Goal: Task Accomplishment & Management: Use online tool/utility

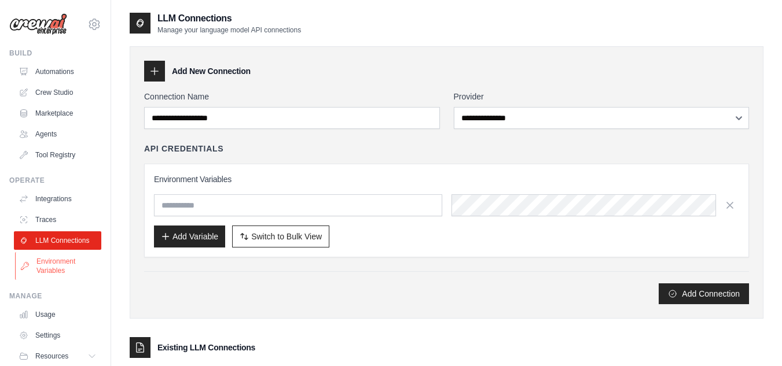
click at [47, 280] on link "Environment Variables" at bounding box center [58, 266] width 87 height 28
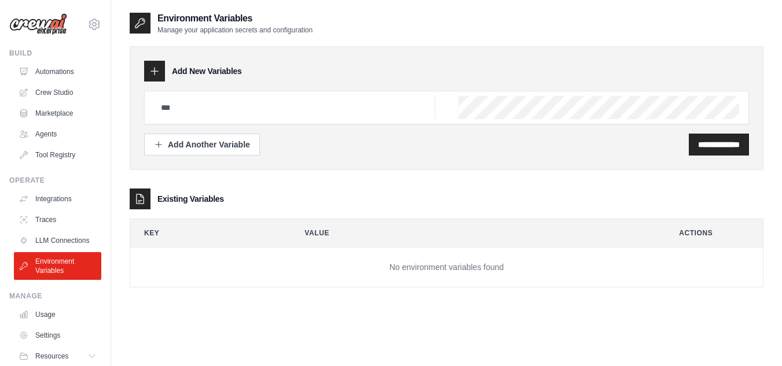
scroll to position [49, 0]
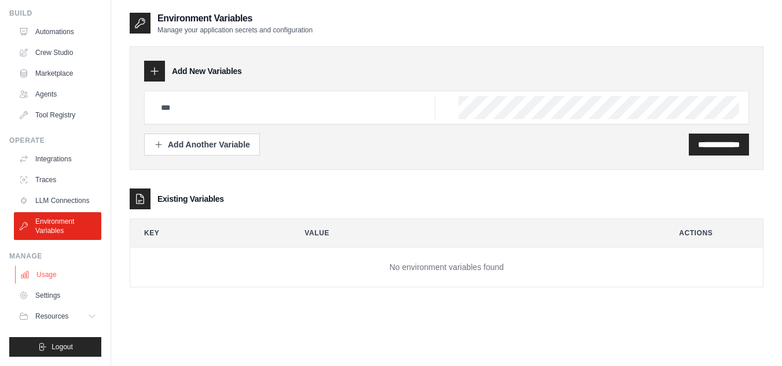
click at [67, 277] on link "Usage" at bounding box center [58, 275] width 87 height 19
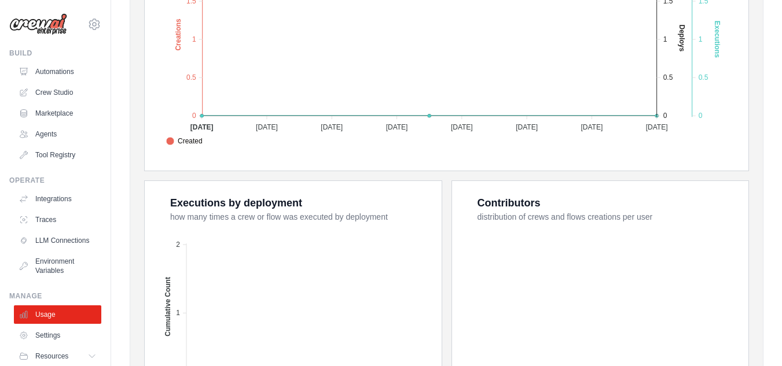
scroll to position [322, 0]
click at [46, 238] on link "LLM Connections" at bounding box center [58, 241] width 87 height 19
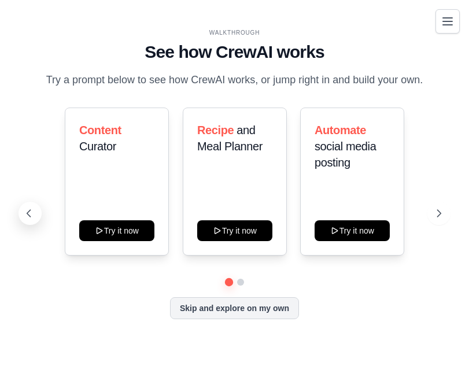
click at [29, 216] on icon at bounding box center [29, 214] width 12 height 12
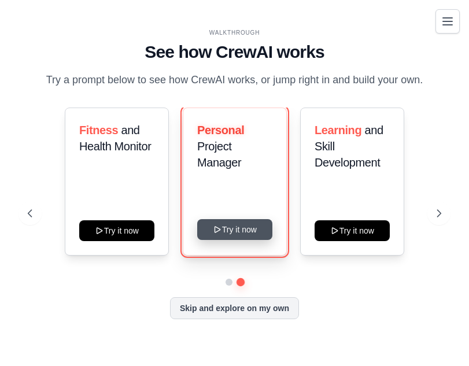
click at [232, 240] on button "Try it now" at bounding box center [234, 229] width 75 height 21
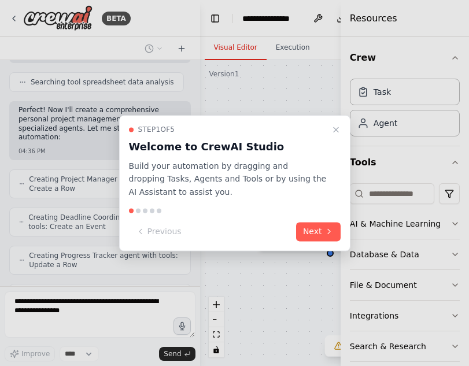
scroll to position [512, 0]
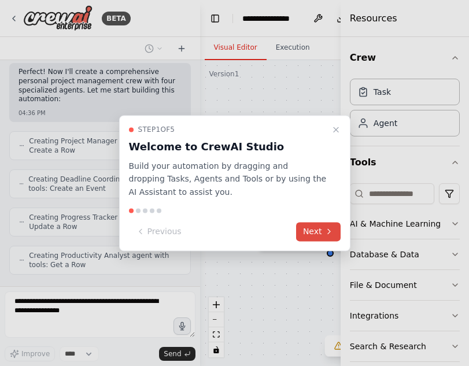
click at [320, 232] on button "Next" at bounding box center [318, 231] width 45 height 19
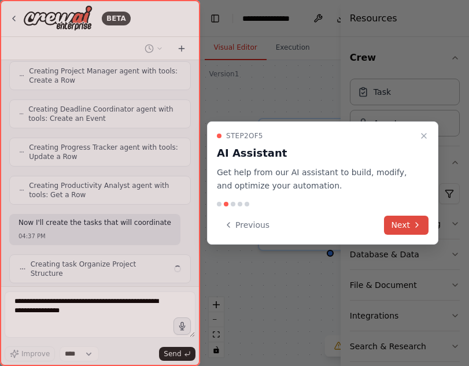
scroll to position [591, 0]
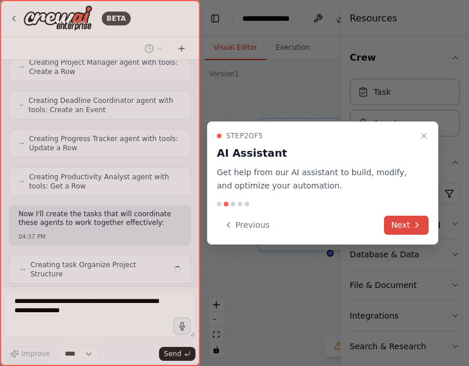
click at [405, 227] on button "Next" at bounding box center [406, 225] width 45 height 19
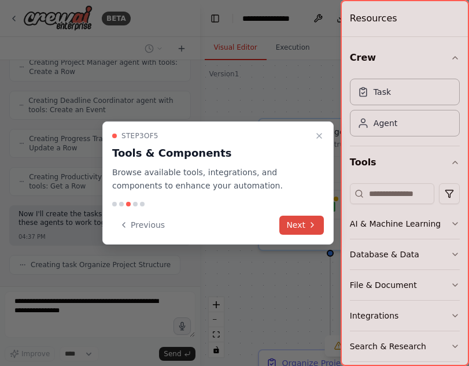
click at [323, 219] on button "Next" at bounding box center [302, 225] width 45 height 19
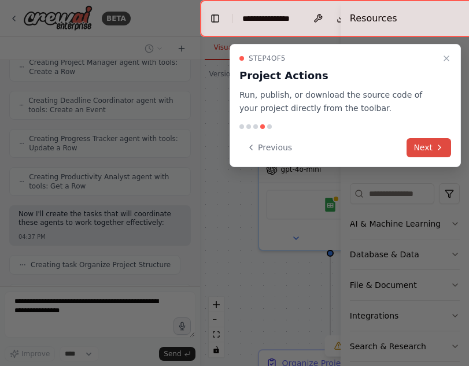
scroll to position [620, 0]
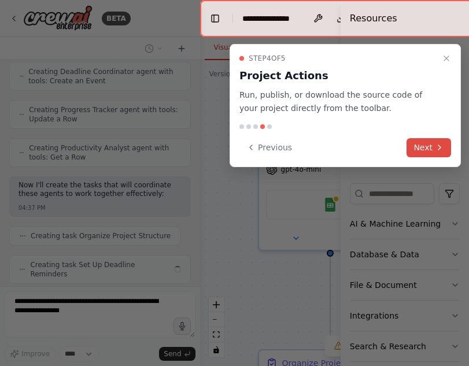
click at [430, 145] on button "Next" at bounding box center [429, 147] width 45 height 19
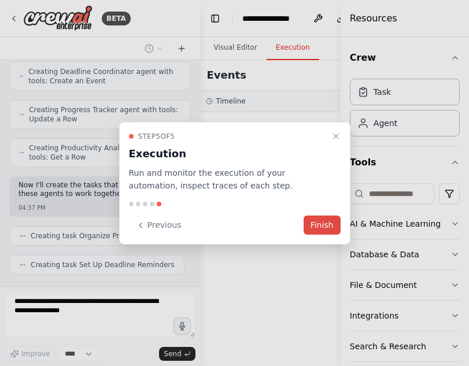
click at [326, 224] on button "Finish" at bounding box center [322, 225] width 37 height 19
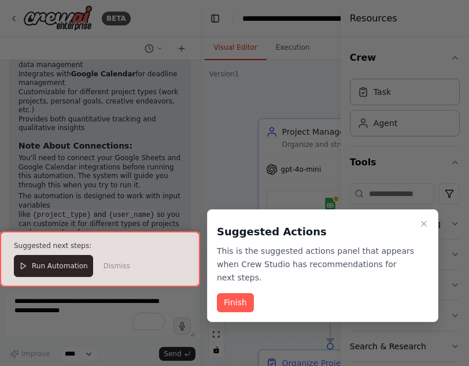
scroll to position [1406, 0]
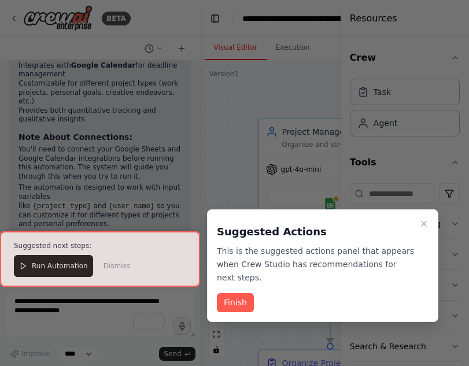
click at [437, 289] on div "Suggested Actions This is the suggested actions panel that appears when Crew St…" at bounding box center [323, 266] width 232 height 113
click at [421, 225] on icon "Close walkthrough" at bounding box center [424, 223] width 9 height 9
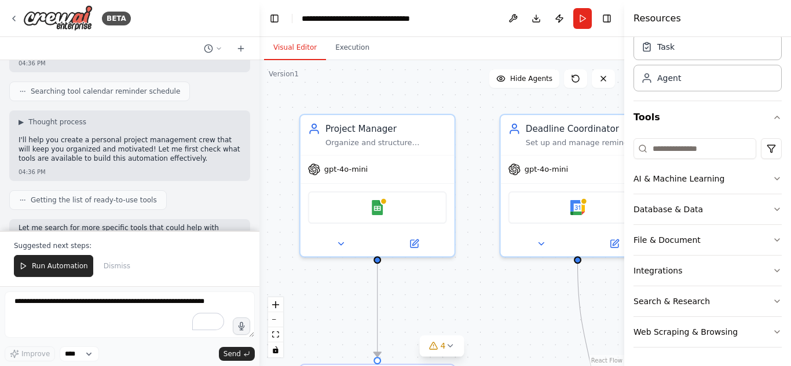
scroll to position [0, 0]
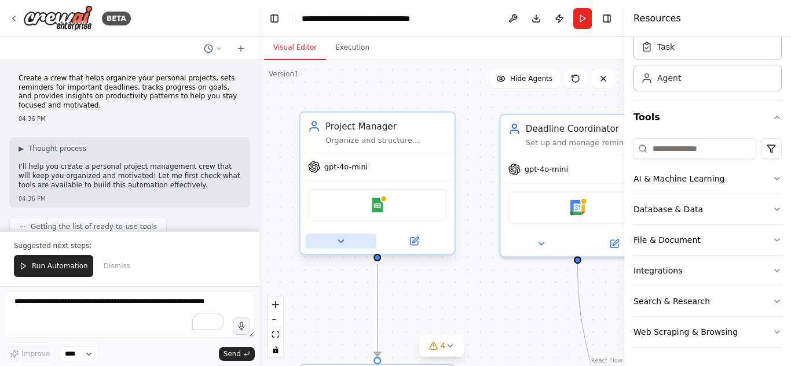
click at [340, 240] on icon at bounding box center [341, 242] width 10 height 10
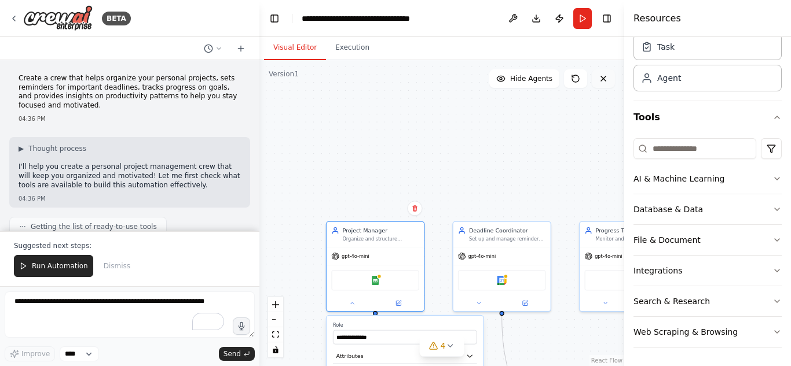
click at [469, 76] on icon at bounding box center [602, 78] width 9 height 9
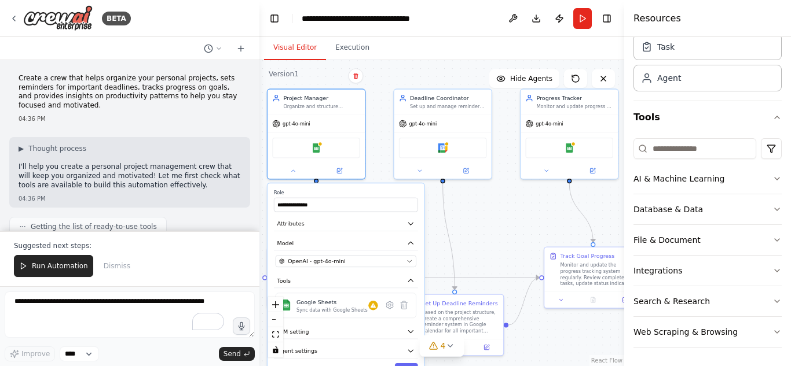
drag, startPoint x: 440, startPoint y: 256, endPoint x: 381, endPoint y: 124, distance: 145.1
click at [381, 124] on div "**********" at bounding box center [441, 213] width 365 height 306
click at [407, 226] on icon "button" at bounding box center [410, 224] width 8 height 8
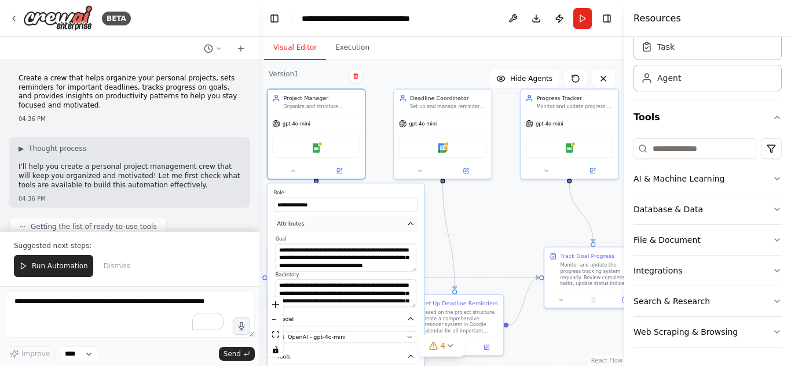
click at [407, 226] on icon "button" at bounding box center [410, 224] width 8 height 8
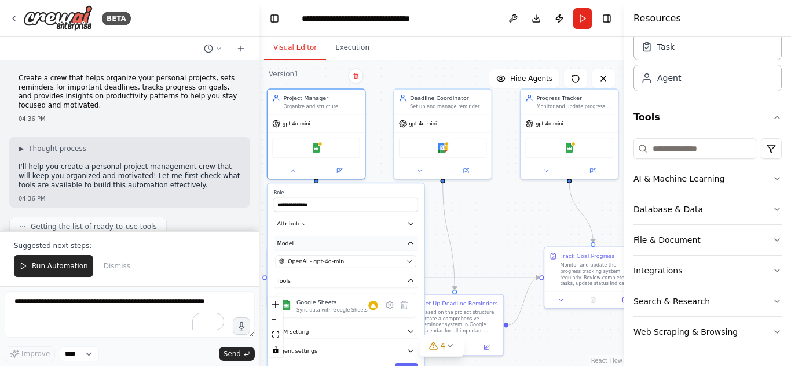
click at [406, 245] on button "Model" at bounding box center [346, 243] width 144 height 14
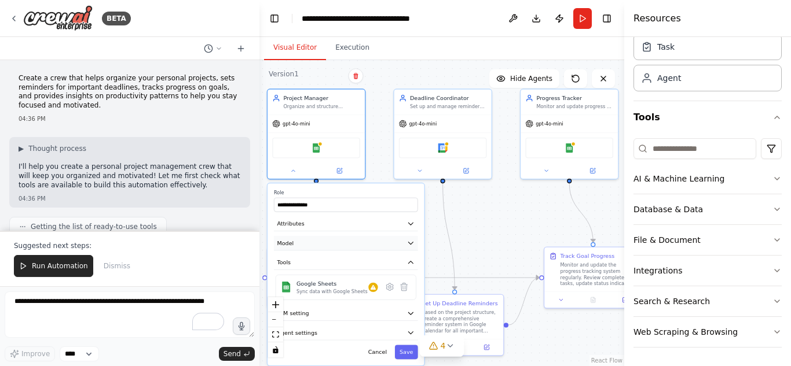
click at [406, 245] on button "Model" at bounding box center [346, 243] width 144 height 14
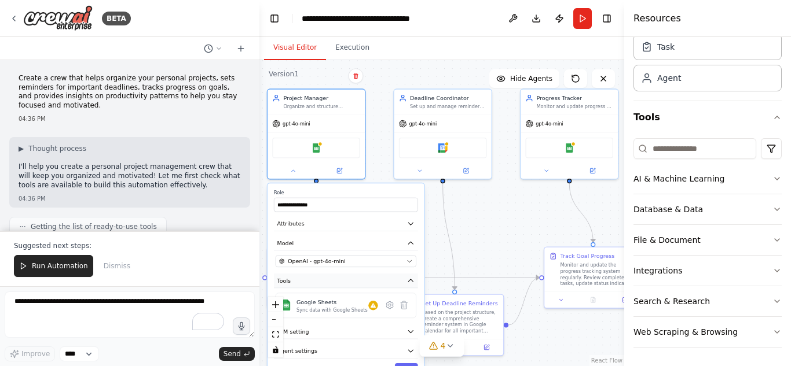
click at [407, 280] on icon "button" at bounding box center [410, 281] width 8 height 8
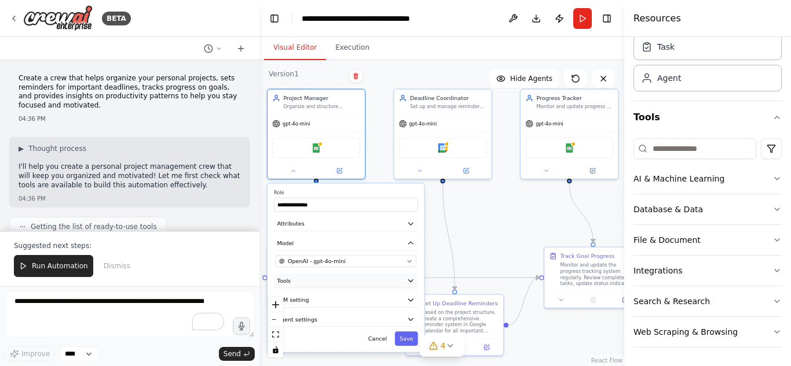
click at [407, 280] on icon "button" at bounding box center [410, 281] width 8 height 8
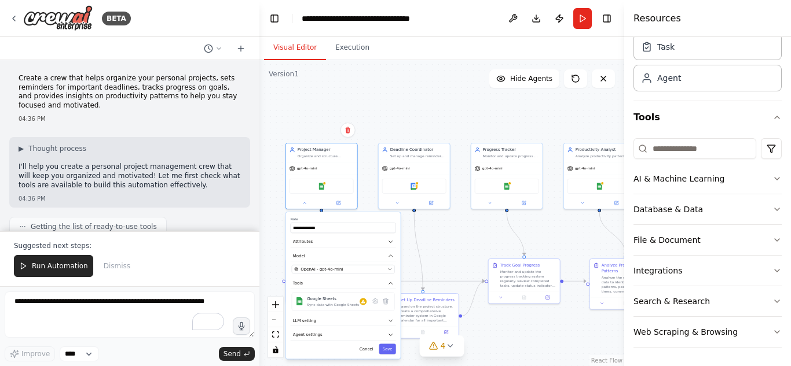
click at [461, 227] on div "**********" at bounding box center [441, 213] width 365 height 306
drag, startPoint x: 399, startPoint y: 207, endPoint x: 405, endPoint y: 108, distance: 99.2
click at [405, 108] on div at bounding box center [419, 104] width 71 height 12
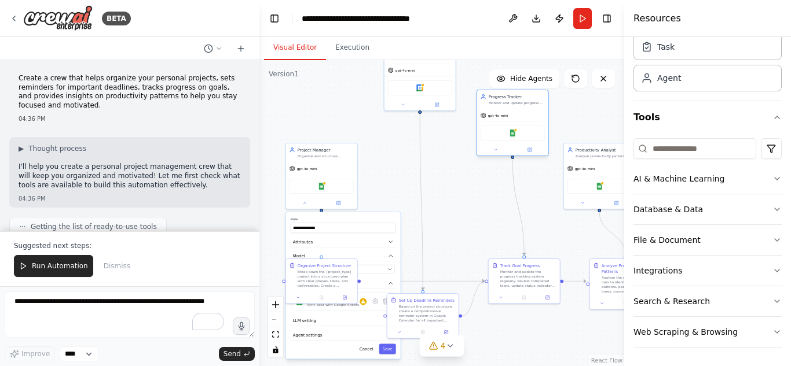
drag, startPoint x: 488, startPoint y: 161, endPoint x: 493, endPoint y: 106, distance: 55.2
click at [469, 106] on div "Progress Tracker Monitor and update progress on personal goals, track completio…" at bounding box center [512, 123] width 72 height 67
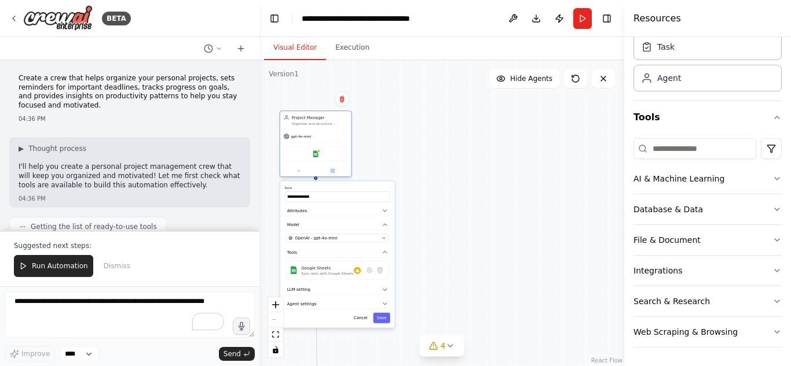
drag, startPoint x: 346, startPoint y: 174, endPoint x: 337, endPoint y: 144, distance: 31.3
click at [337, 144] on div "gpt-4o-mini Google Sheets" at bounding box center [315, 153] width 71 height 47
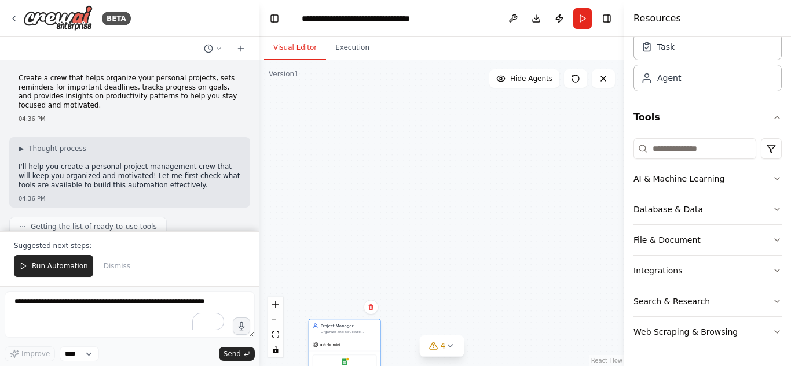
drag, startPoint x: 336, startPoint y: 130, endPoint x: 368, endPoint y: 352, distance: 225.2
click at [368, 352] on div "Project Manager Organize and structure personal projects by breaking them down …" at bounding box center [344, 352] width 72 height 67
click at [443, 345] on span "4" at bounding box center [442, 346] width 5 height 12
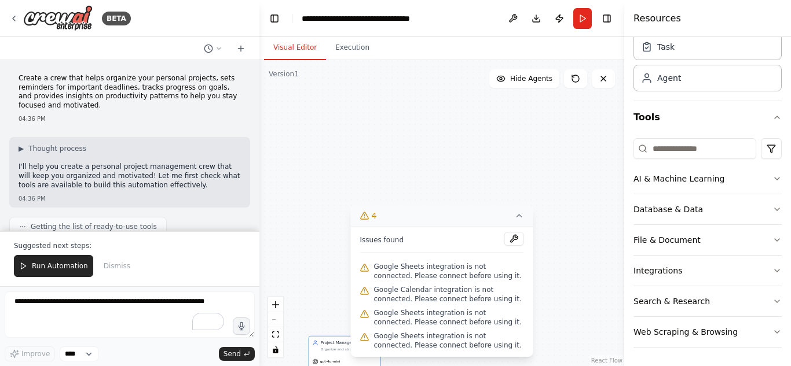
click at [469, 216] on icon at bounding box center [519, 216] width 5 height 2
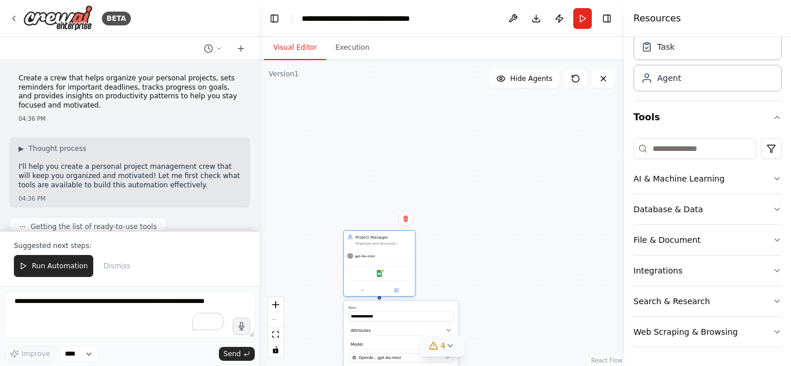
drag, startPoint x: 350, startPoint y: 347, endPoint x: 385, endPoint y: 204, distance: 148.0
click at [385, 234] on div "Project Manager Organize and structure personal projects by breaking them down …" at bounding box center [383, 240] width 56 height 12
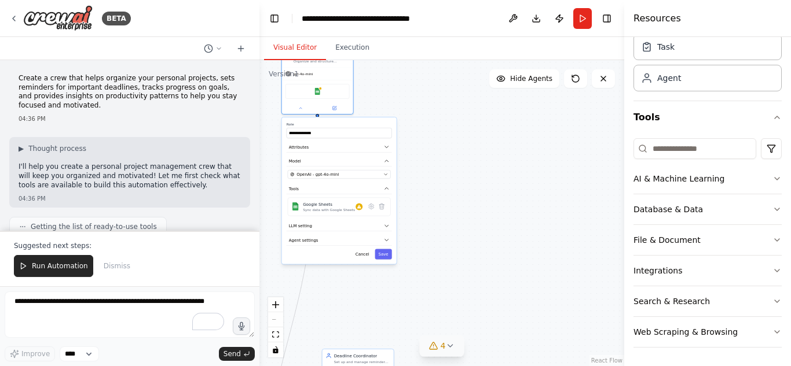
drag, startPoint x: 365, startPoint y: 188, endPoint x: 325, endPoint y: -17, distance: 209.4
click at [325, 0] on html "BETA Create a crew that helps organize your personal projects, sets reminders f…" at bounding box center [395, 183] width 791 height 366
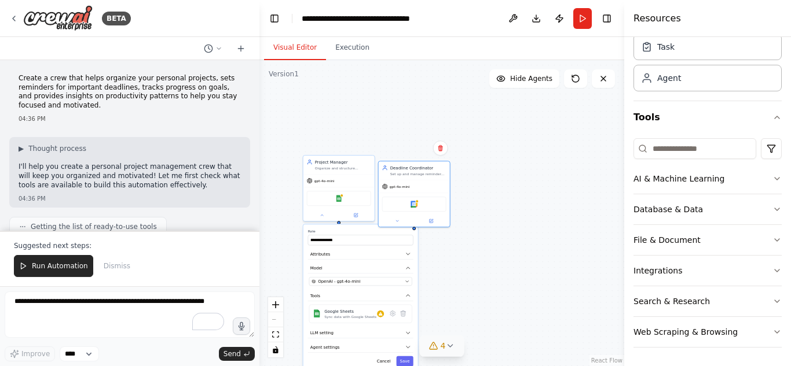
drag, startPoint x: 375, startPoint y: 312, endPoint x: 423, endPoint y: 160, distance: 159.6
click at [423, 160] on div "**********" at bounding box center [441, 213] width 365 height 306
drag, startPoint x: 417, startPoint y: 183, endPoint x: 517, endPoint y: 243, distance: 116.2
click at [469, 243] on div "gpt-4o-mini" at bounding box center [512, 243] width 71 height 13
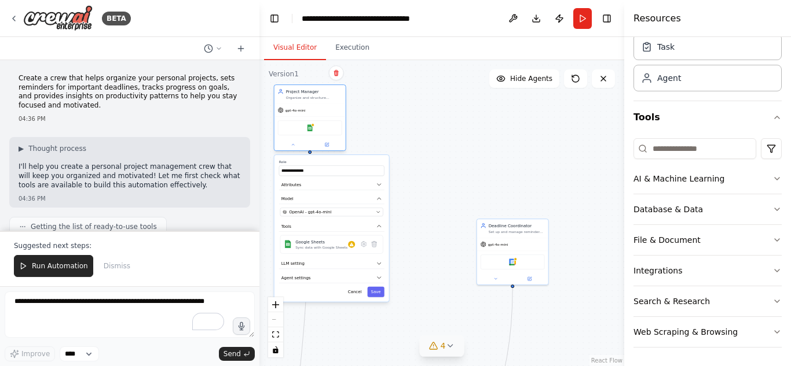
drag, startPoint x: 357, startPoint y: 199, endPoint x: 328, endPoint y: 127, distance: 77.4
click at [328, 127] on div "Google Sheets" at bounding box center [310, 127] width 64 height 15
click at [277, 305] on icon "zoom in" at bounding box center [275, 305] width 7 height 7
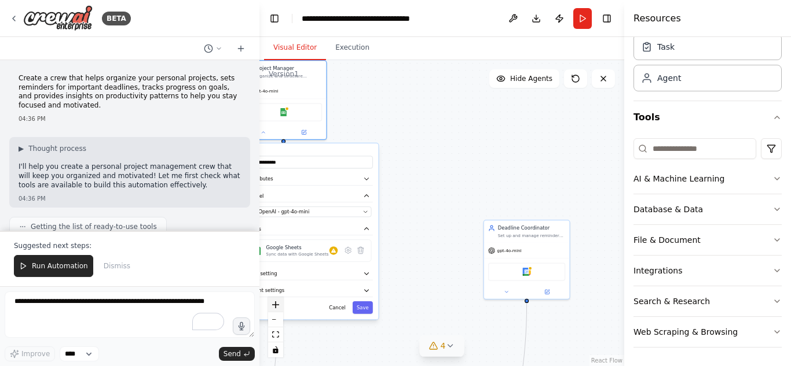
click at [277, 305] on icon "zoom in" at bounding box center [275, 305] width 7 height 7
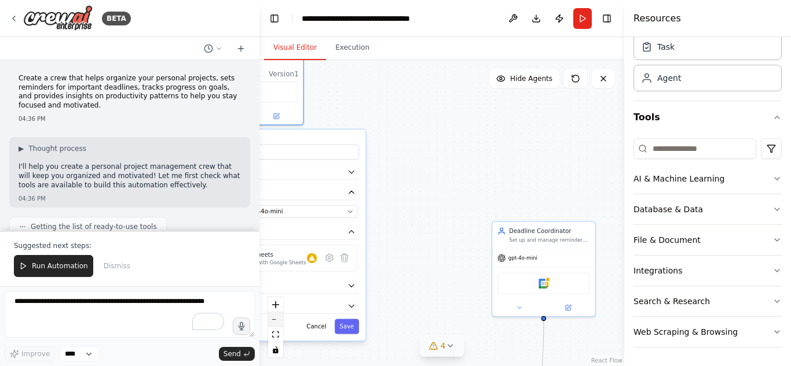
click at [273, 318] on button "zoom out" at bounding box center [275, 320] width 15 height 15
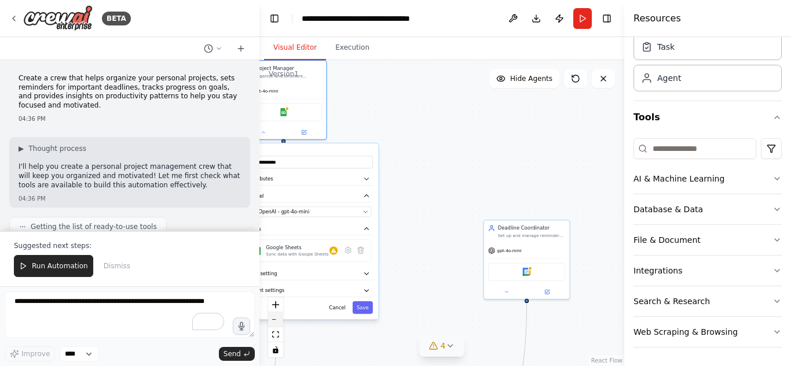
click at [273, 318] on button "zoom out" at bounding box center [275, 320] width 15 height 15
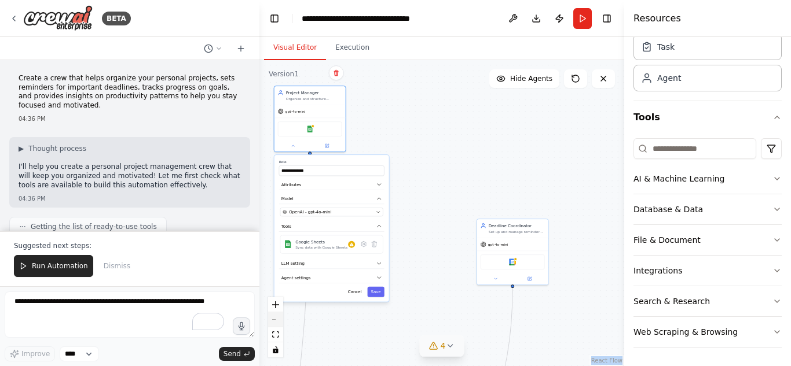
click at [273, 318] on div "React Flow controls" at bounding box center [275, 327] width 15 height 60
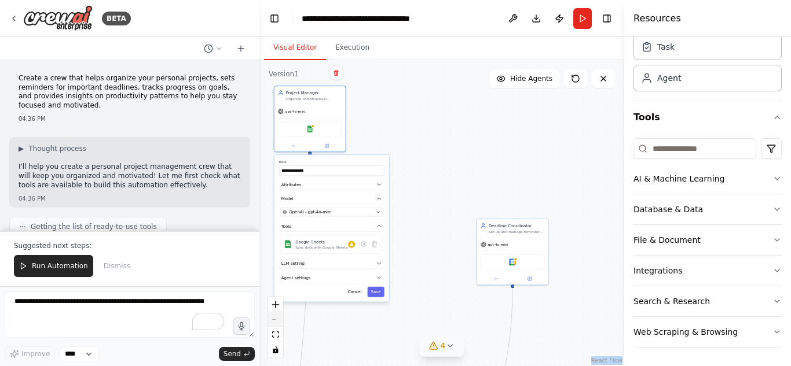
click at [273, 318] on div "React Flow controls" at bounding box center [275, 327] width 15 height 60
drag, startPoint x: 273, startPoint y: 318, endPoint x: 277, endPoint y: 308, distance: 10.6
click at [277, 308] on div "React Flow controls" at bounding box center [275, 327] width 15 height 60
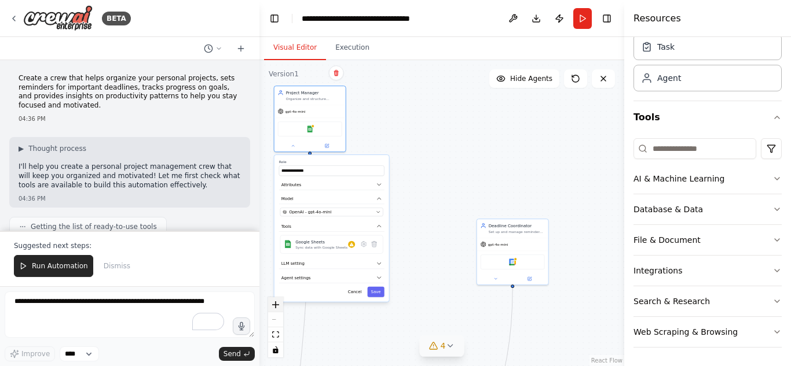
click at [277, 308] on button "zoom in" at bounding box center [275, 304] width 15 height 15
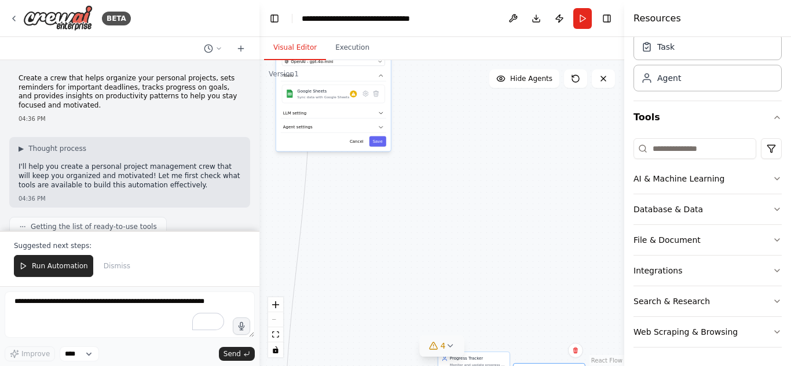
drag, startPoint x: 512, startPoint y: 259, endPoint x: 549, endPoint y: 394, distance: 139.1
click at [469, 366] on html "BETA Create a crew that helps organize your personal projects, sets reminders f…" at bounding box center [395, 183] width 791 height 366
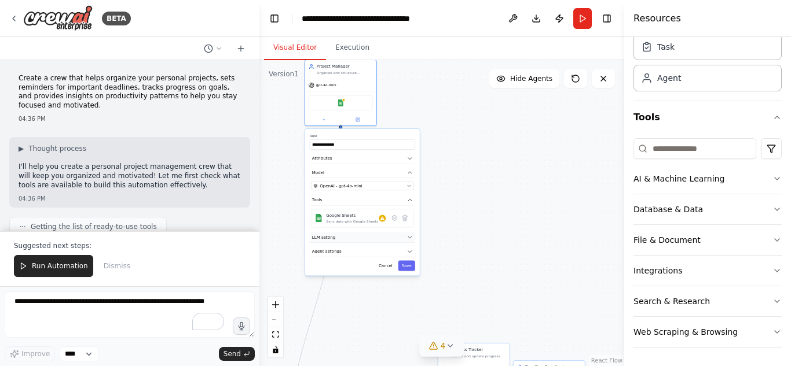
drag, startPoint x: 342, startPoint y: 110, endPoint x: 374, endPoint y: 248, distance: 142.1
click at [374, 248] on div "**********" at bounding box center [362, 202] width 115 height 147
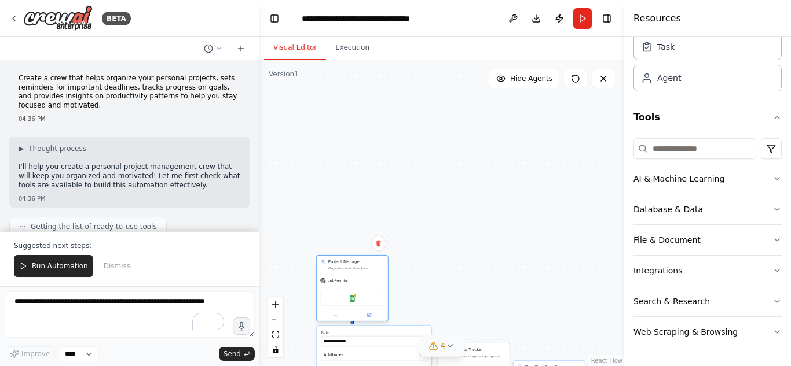
drag, startPoint x: 354, startPoint y: 96, endPoint x: 358, endPoint y: 303, distance: 206.7
click at [358, 303] on div "Google Sheets" at bounding box center [352, 298] width 71 height 23
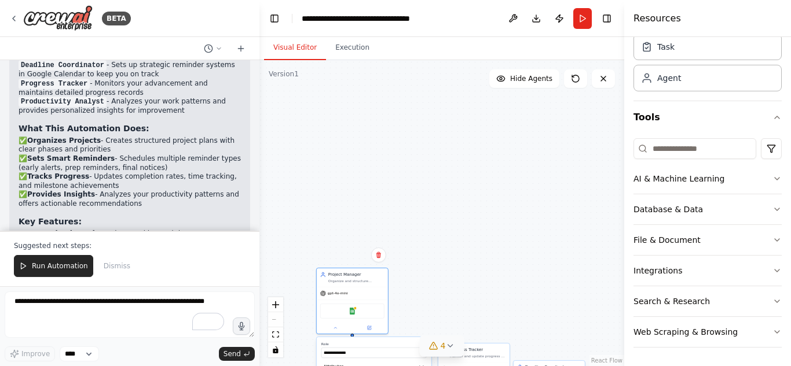
scroll to position [1162, 0]
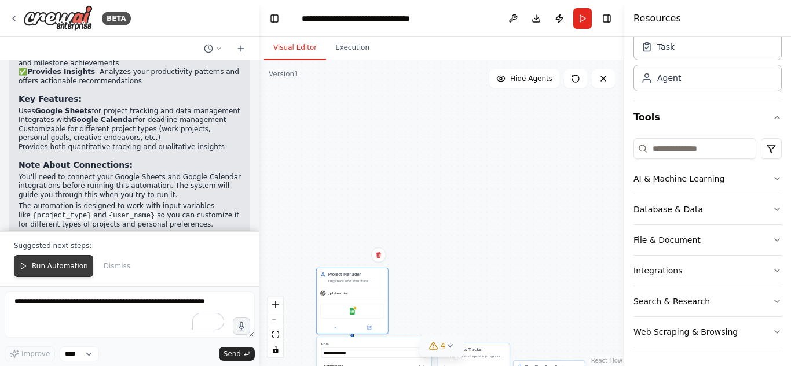
click at [76, 261] on button "Run Automation" at bounding box center [53, 266] width 79 height 22
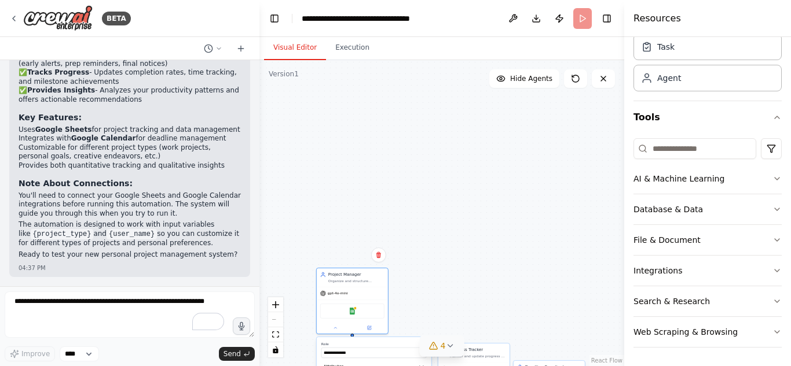
scroll to position [1106, 0]
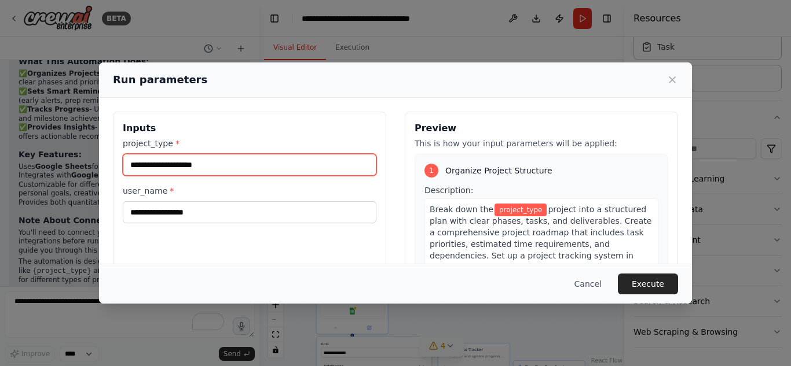
click at [253, 167] on input "project_type *" at bounding box center [250, 165] width 254 height 22
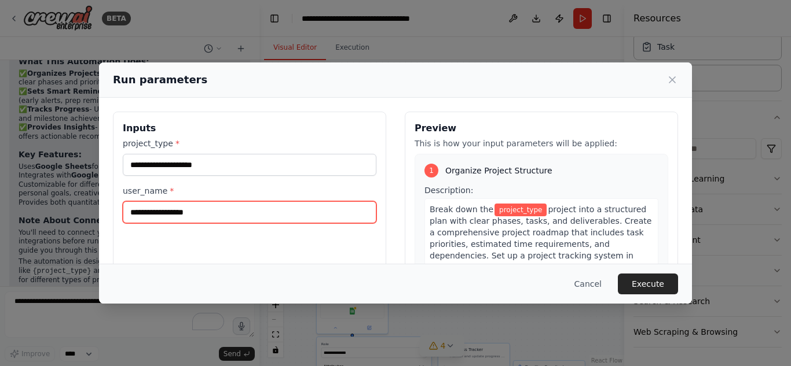
click at [231, 214] on input "user_name *" at bounding box center [250, 212] width 254 height 22
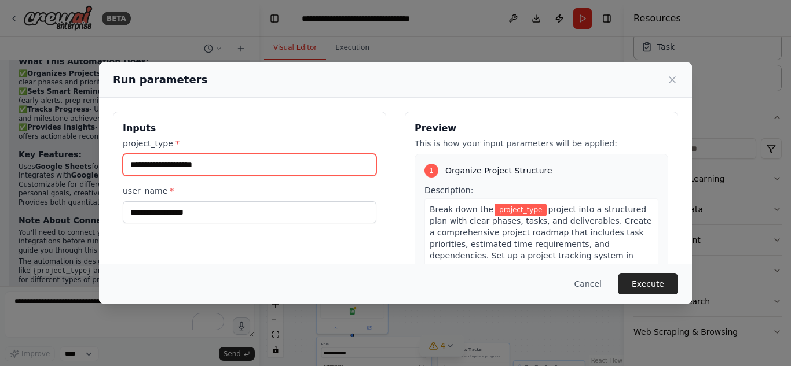
click at [237, 159] on input "project_type *" at bounding box center [250, 165] width 254 height 22
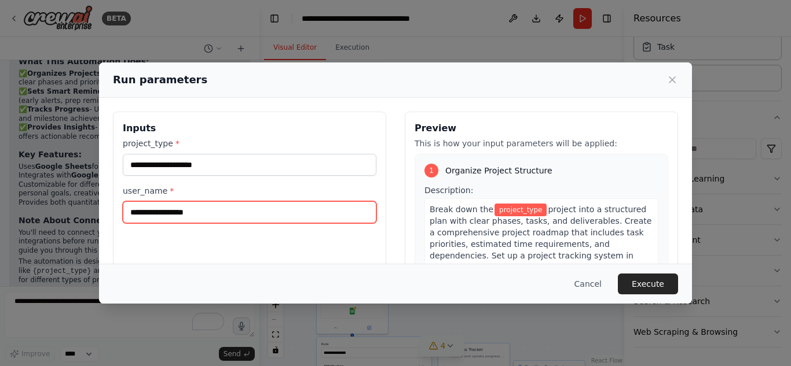
type input "*"
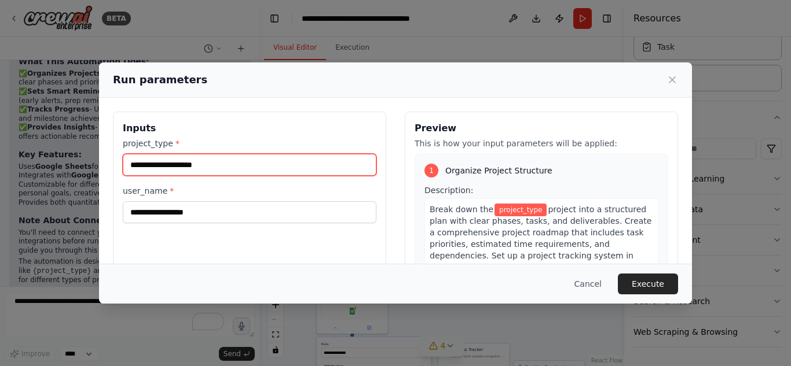
click at [201, 166] on input "project_type *" at bounding box center [250, 165] width 254 height 22
type input "******"
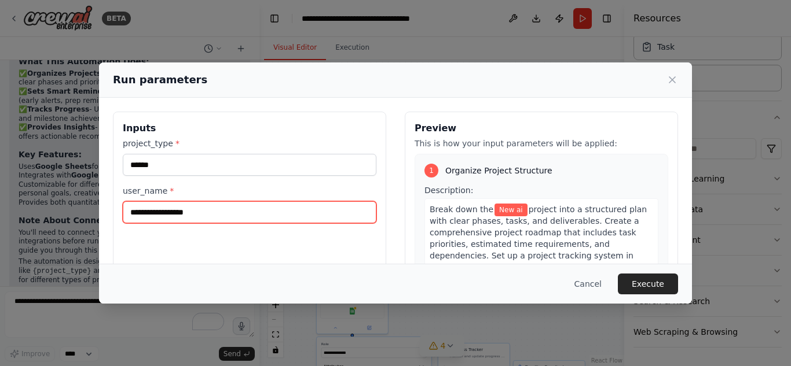
click at [218, 212] on input "user_name *" at bounding box center [250, 212] width 254 height 22
type input "*"
type input "********"
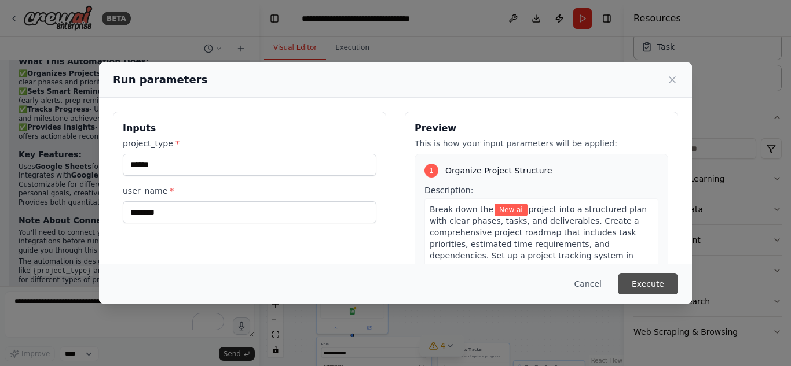
click at [469, 280] on button "Execute" at bounding box center [648, 284] width 60 height 21
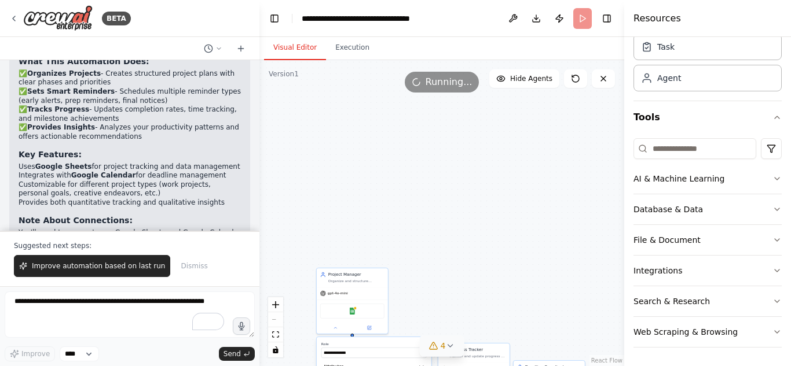
scroll to position [1162, 0]
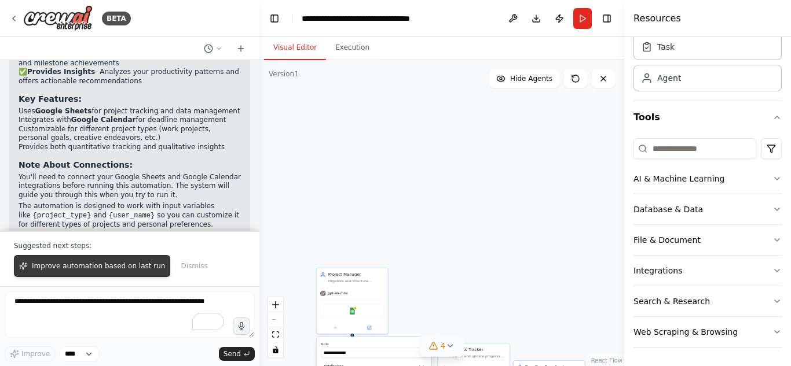
click at [103, 261] on button "Improve automation based on last run" at bounding box center [92, 266] width 156 height 22
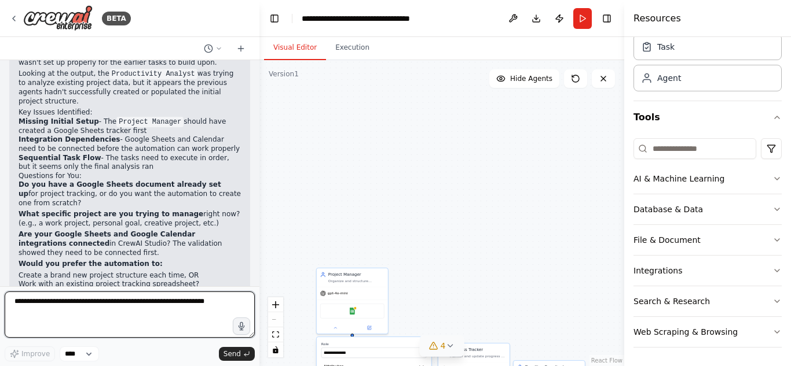
scroll to position [1538, 0]
